Goal: Task Accomplishment & Management: Manage account settings

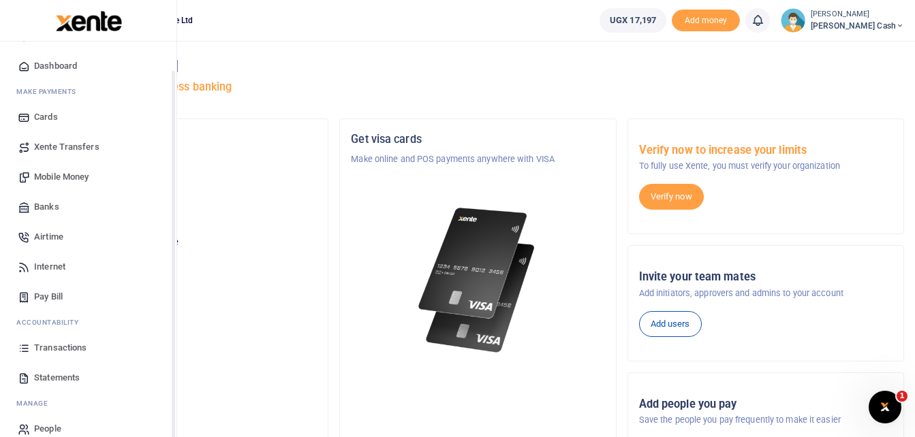
scroll to position [48, 0]
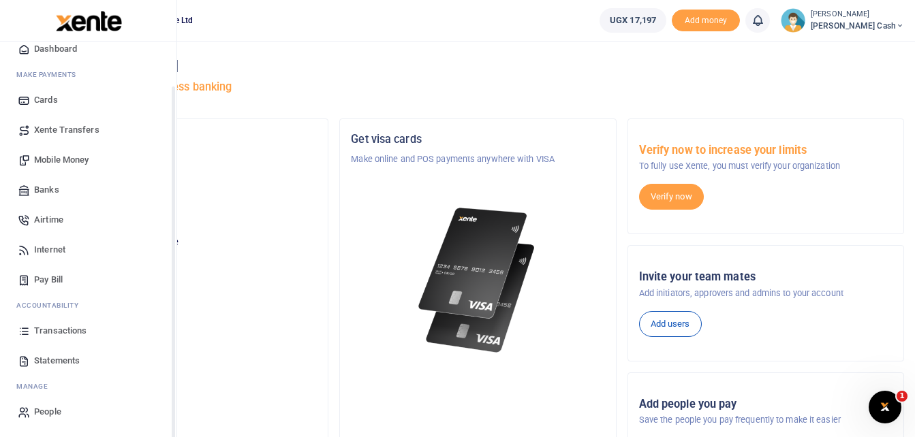
click at [62, 331] on span "Transactions" at bounding box center [60, 331] width 52 height 14
